Goal: Task Accomplishment & Management: Use online tool/utility

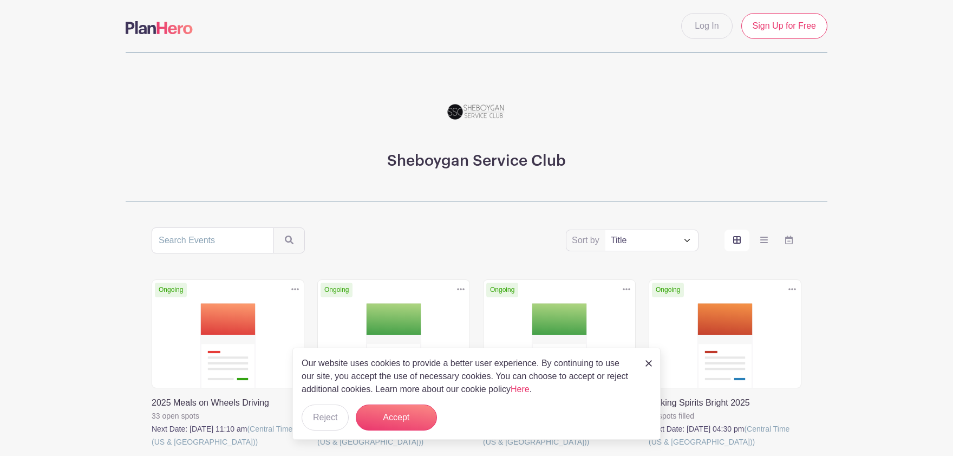
click at [88, 324] on main "Log In Sign Up for Free Sheboygan Service Club Sort by Title Recently modified …" at bounding box center [476, 373] width 953 height 746
click at [650, 364] on img at bounding box center [649, 363] width 7 height 7
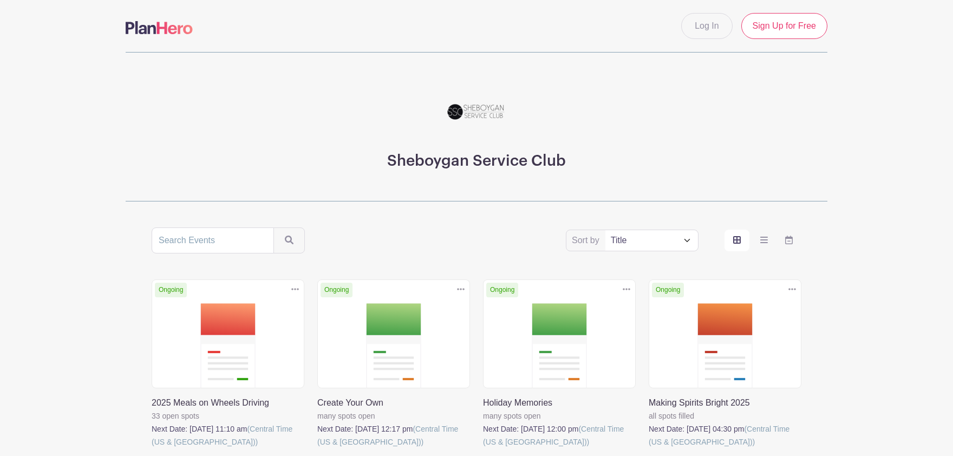
click at [152, 449] on link at bounding box center [152, 449] width 0 height 0
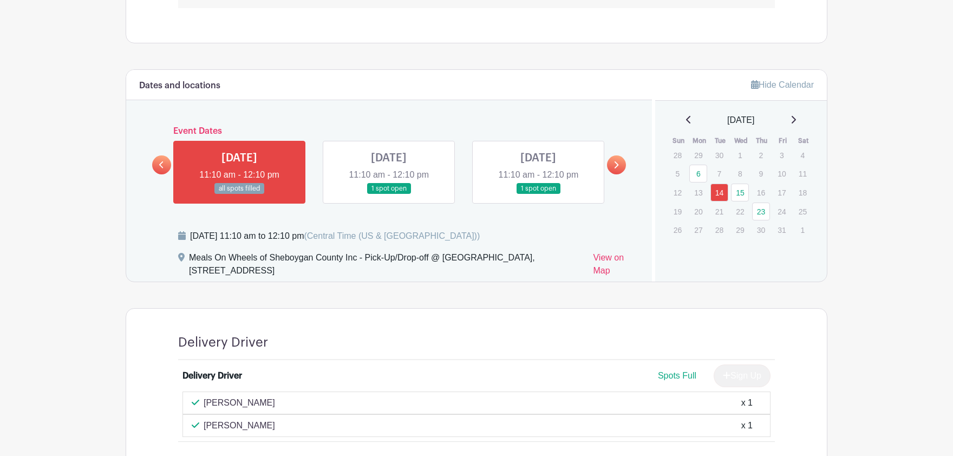
scroll to position [626, 0]
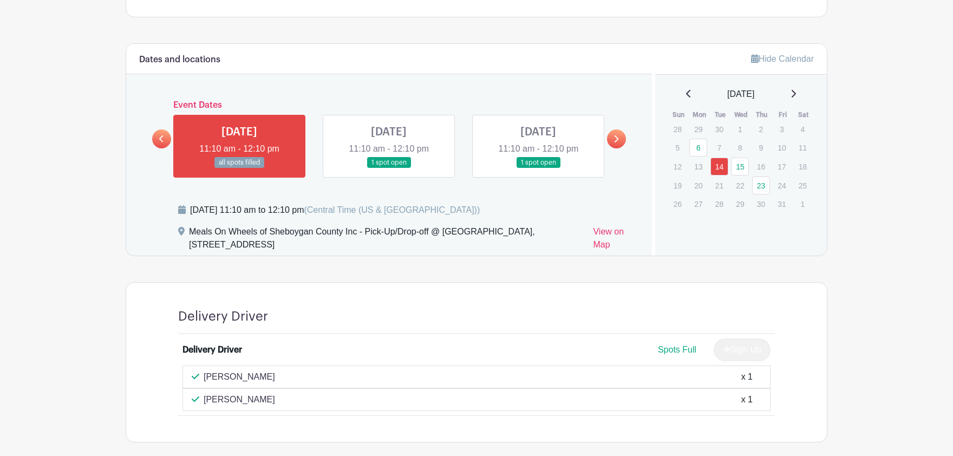
click at [389, 168] on link at bounding box center [389, 168] width 0 height 0
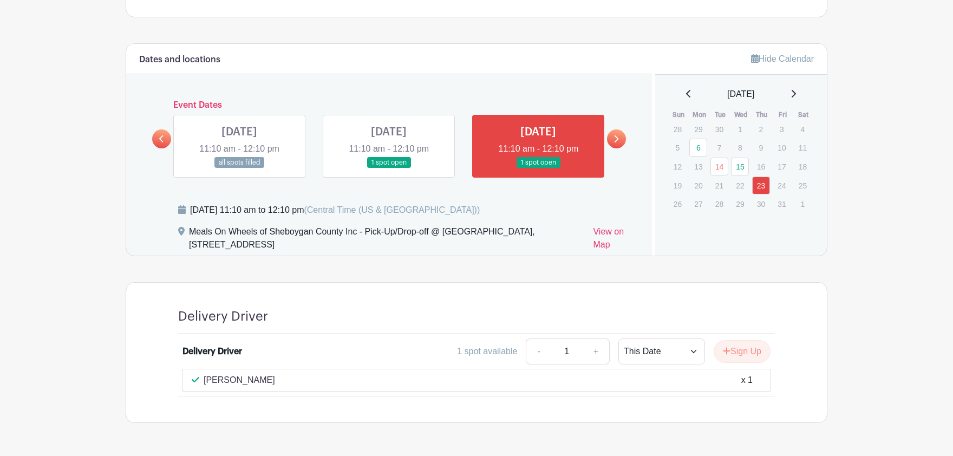
click at [617, 137] on icon at bounding box center [616, 139] width 5 height 8
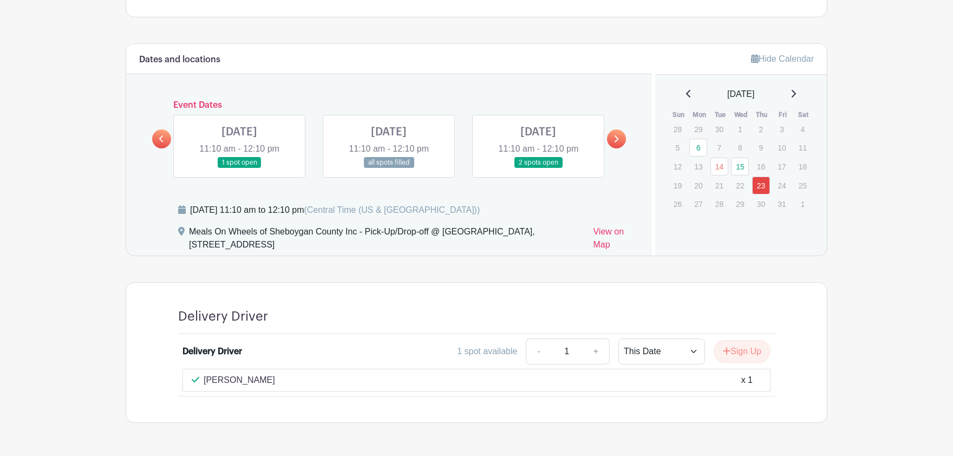
click at [239, 168] on link at bounding box center [239, 168] width 0 height 0
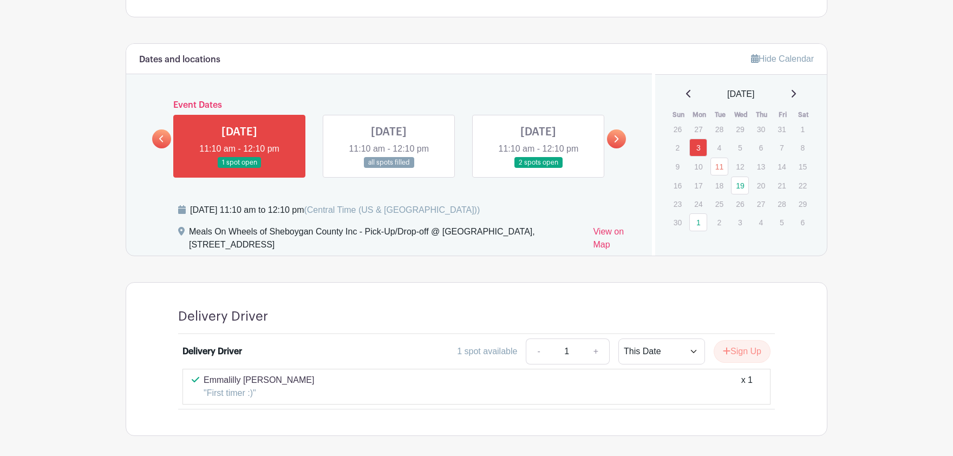
click at [389, 168] on link at bounding box center [389, 168] width 0 height 0
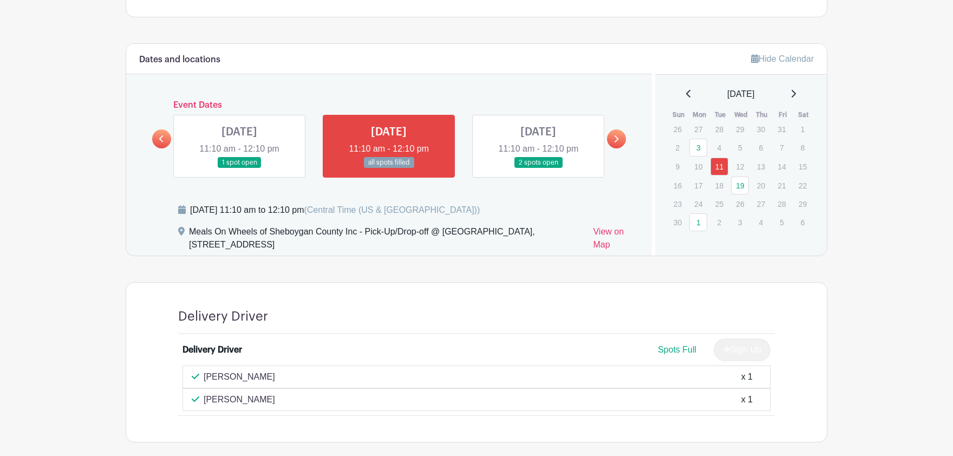
click at [539, 168] on link at bounding box center [539, 168] width 0 height 0
